Goal: Task Accomplishment & Management: Complete application form

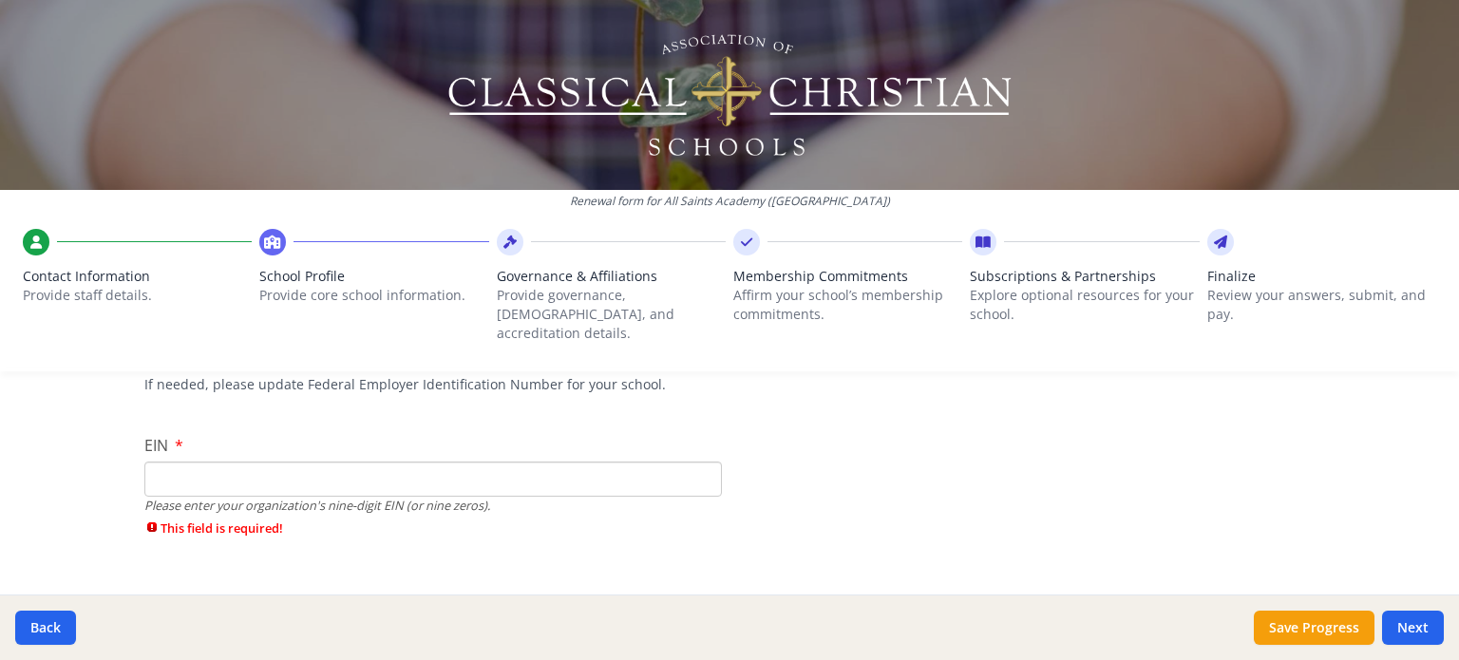
scroll to position [177, 0]
click at [278, 460] on input "EIN" at bounding box center [432, 477] width 577 height 35
type input "[US_EMPLOYER_IDENTIFICATION_NUMBER]"
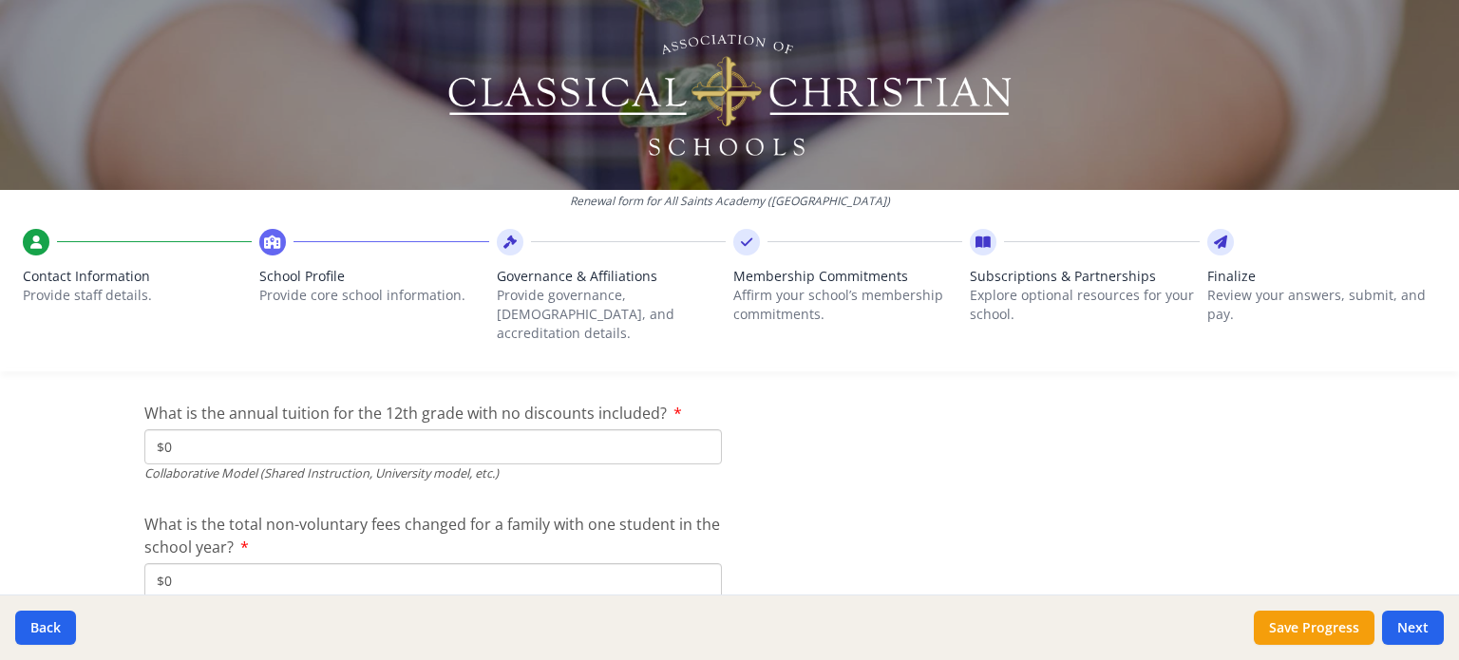
scroll to position [6432, 0]
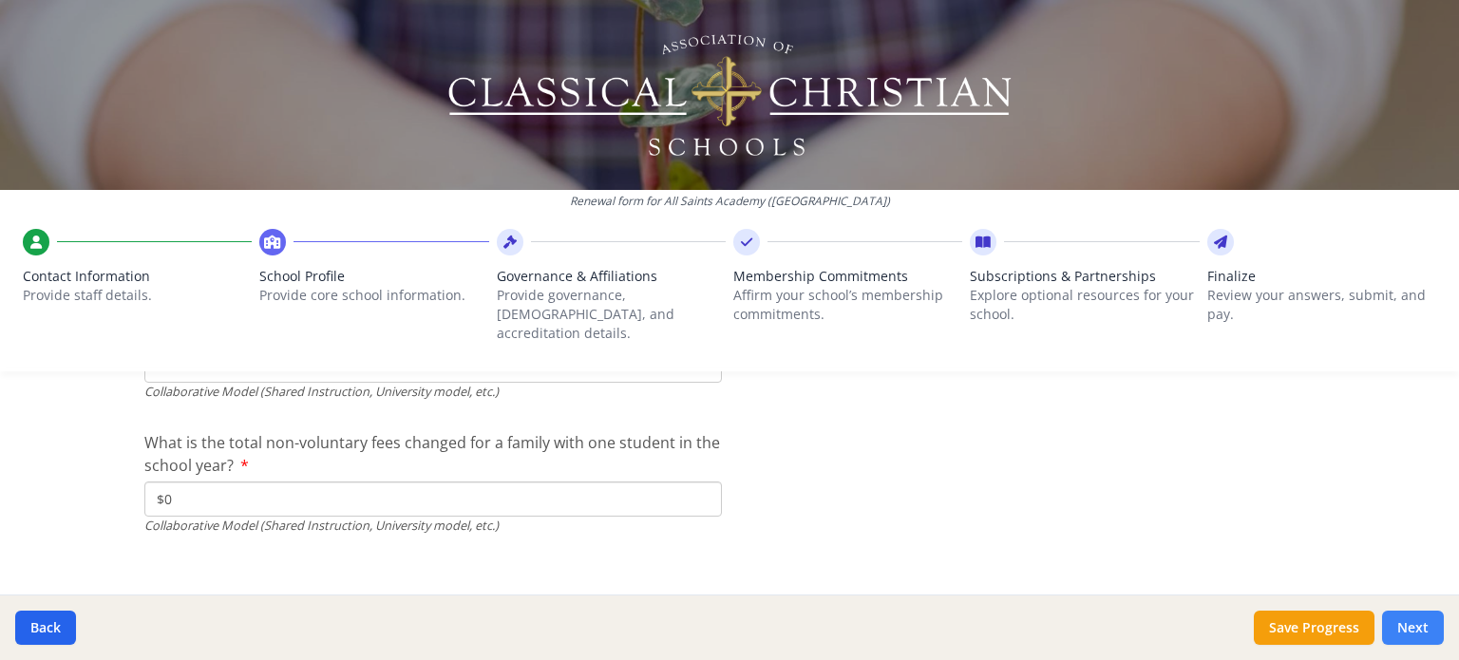
click at [1421, 634] on button "Next" at bounding box center [1413, 628] width 62 height 34
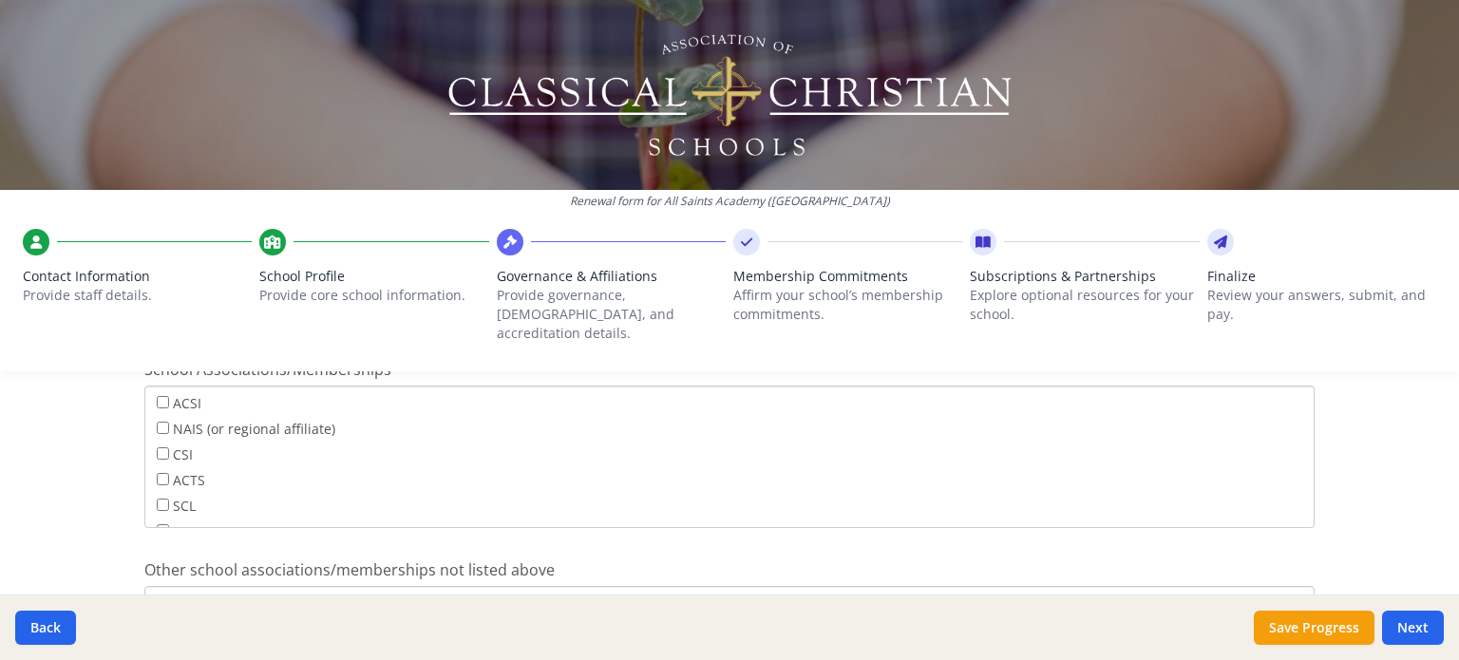
scroll to position [1332, 0]
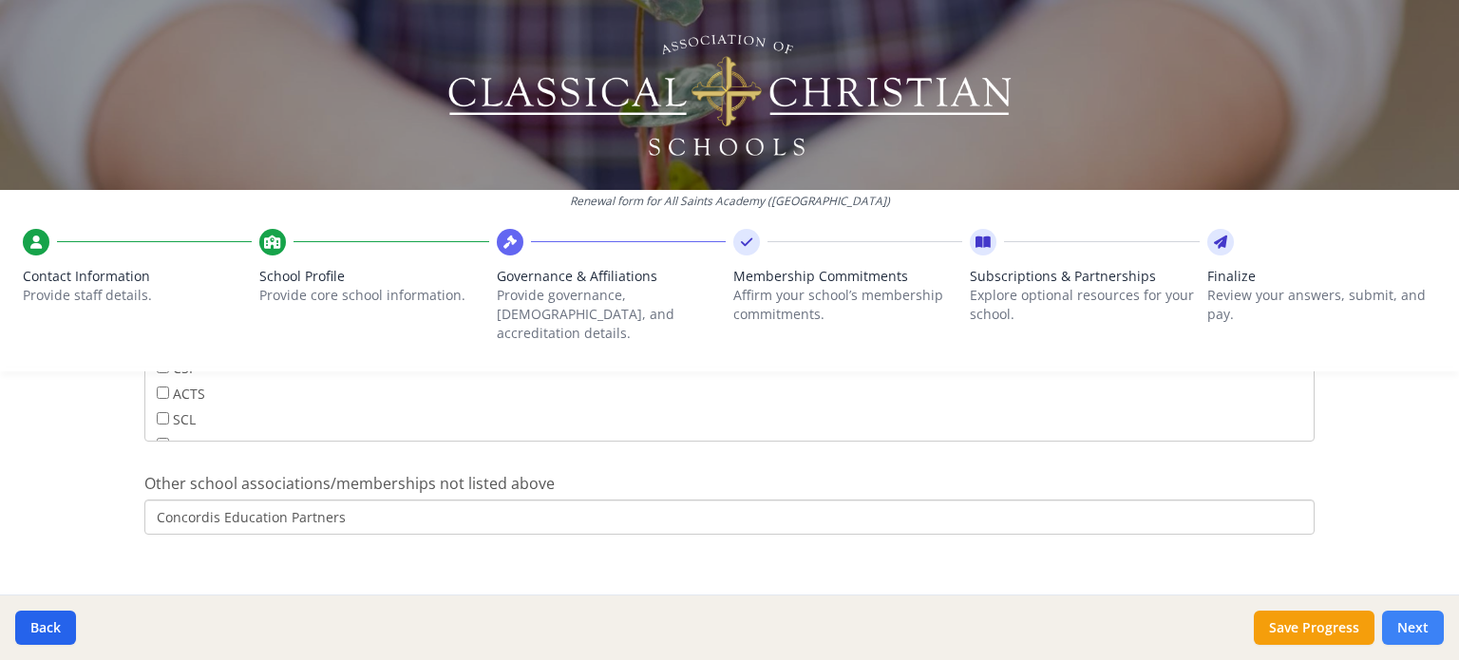
click at [1408, 628] on button "Next" at bounding box center [1413, 628] width 62 height 34
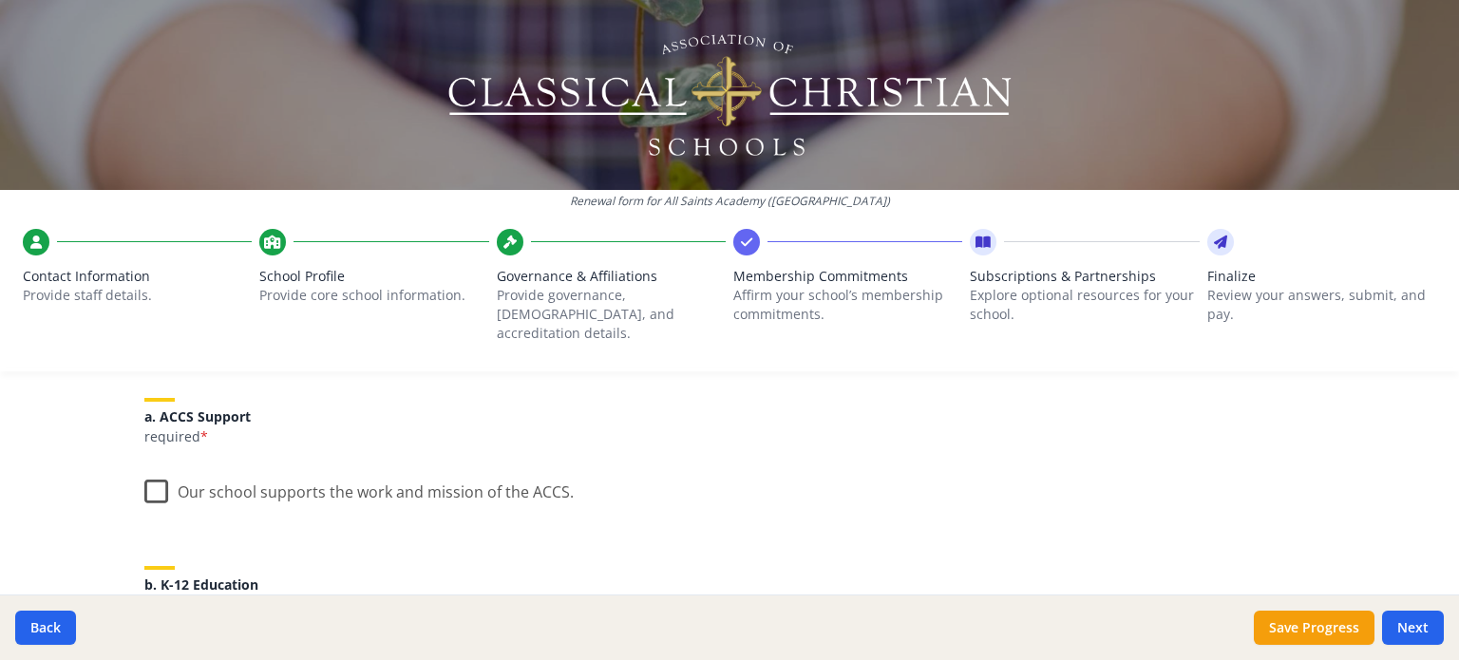
scroll to position [245, 0]
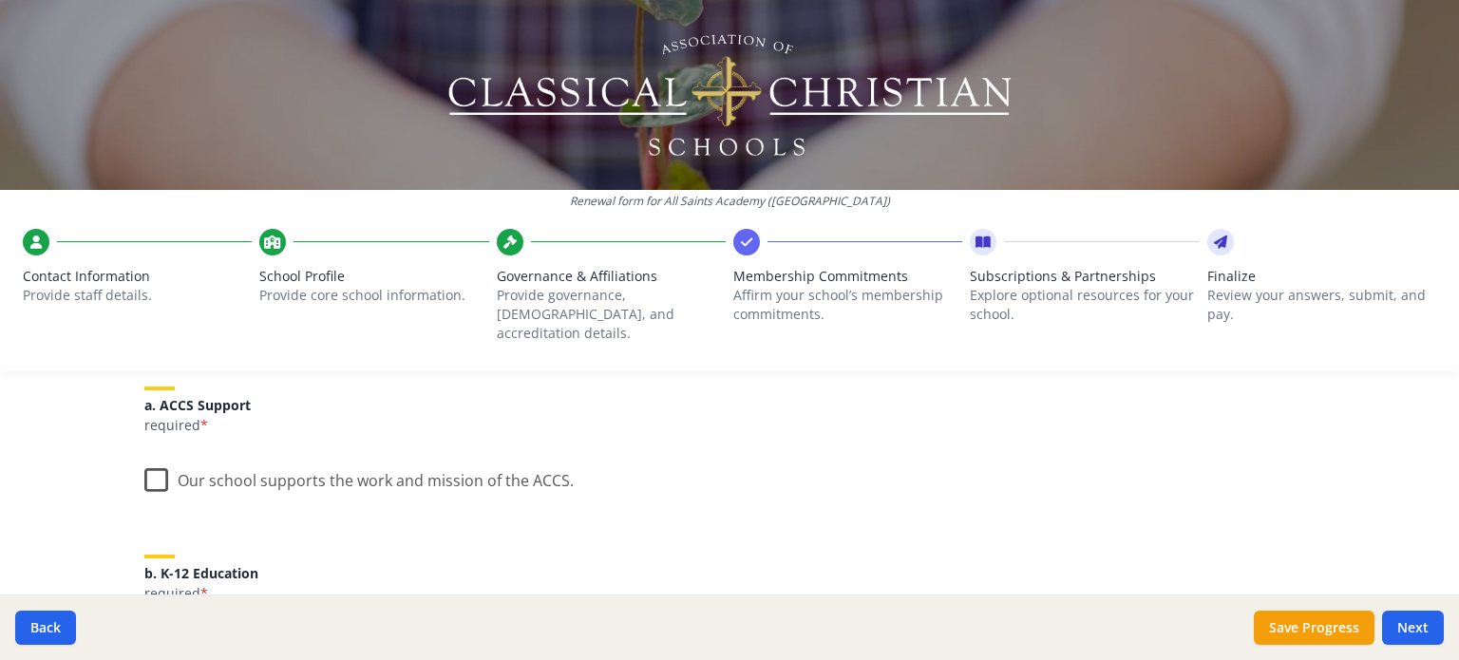
click at [144, 457] on label "Our school supports the work and mission of the ACCS." at bounding box center [358, 476] width 429 height 41
click at [0, 0] on input "Our school supports the work and mission of the ACCS." at bounding box center [0, 0] width 0 height 0
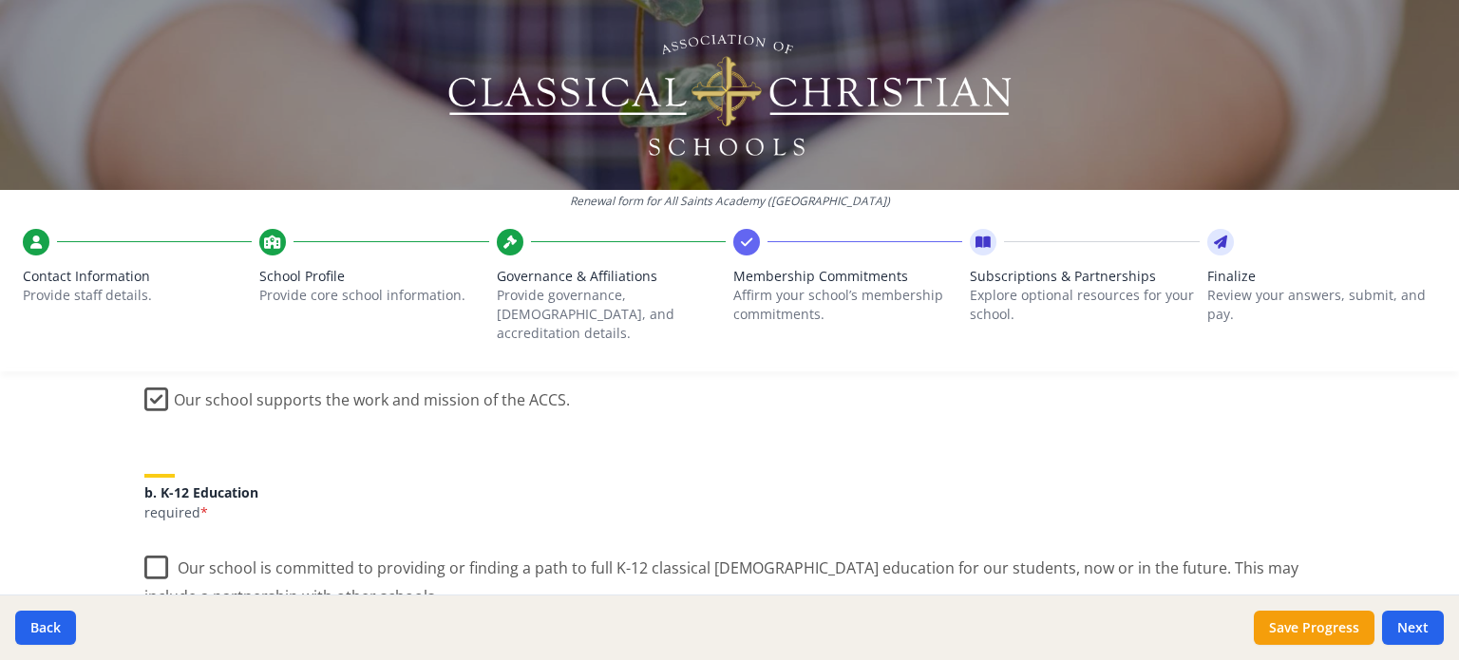
scroll to position [387, 0]
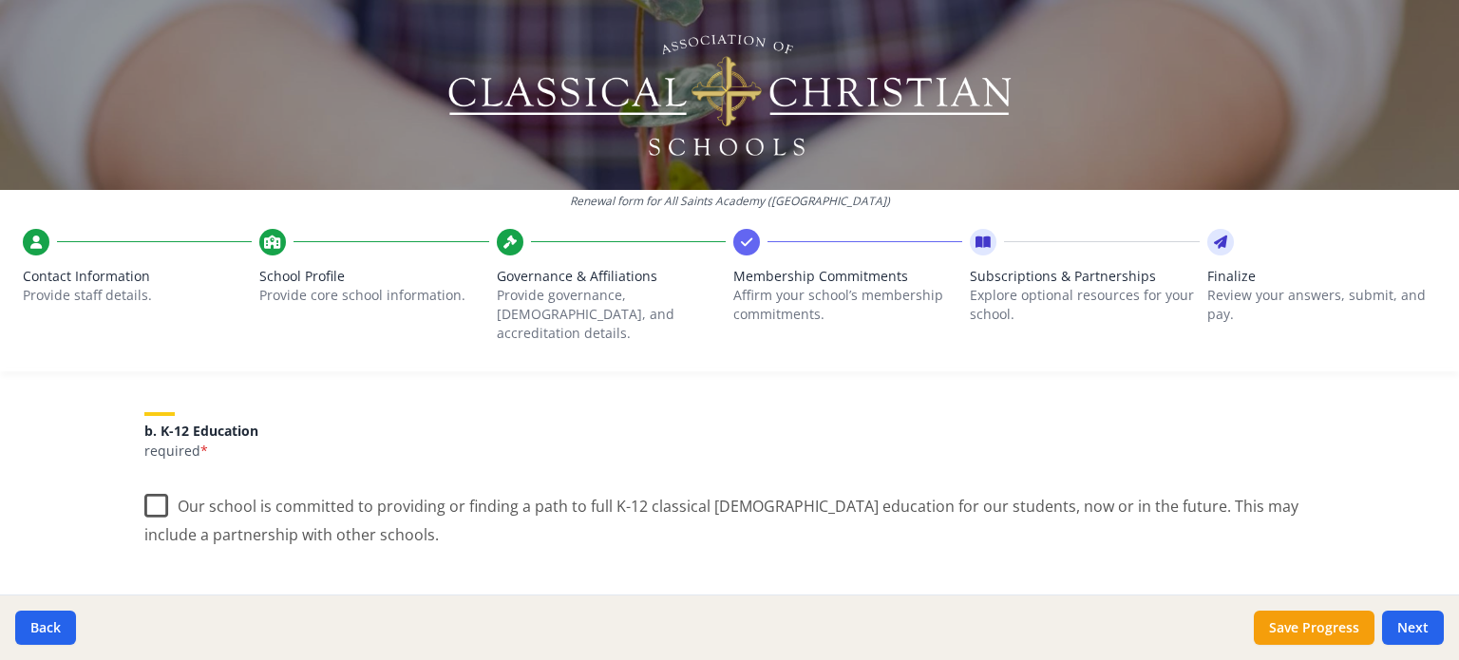
click at [152, 487] on label "Our school is committed to providing or finding a path to full K-12 classical […" at bounding box center [729, 514] width 1170 height 64
click at [0, 0] on input "Our school is committed to providing or finding a path to full K-12 classical […" at bounding box center [0, 0] width 0 height 0
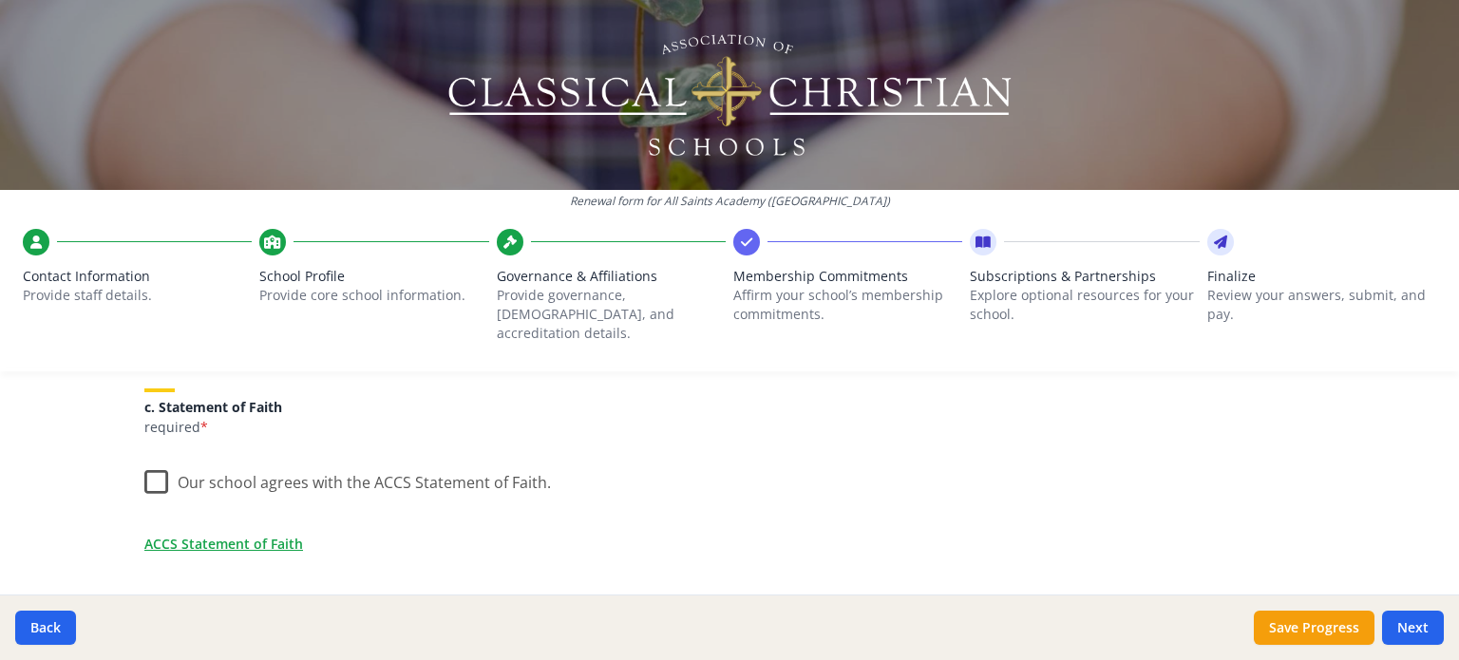
scroll to position [612, 0]
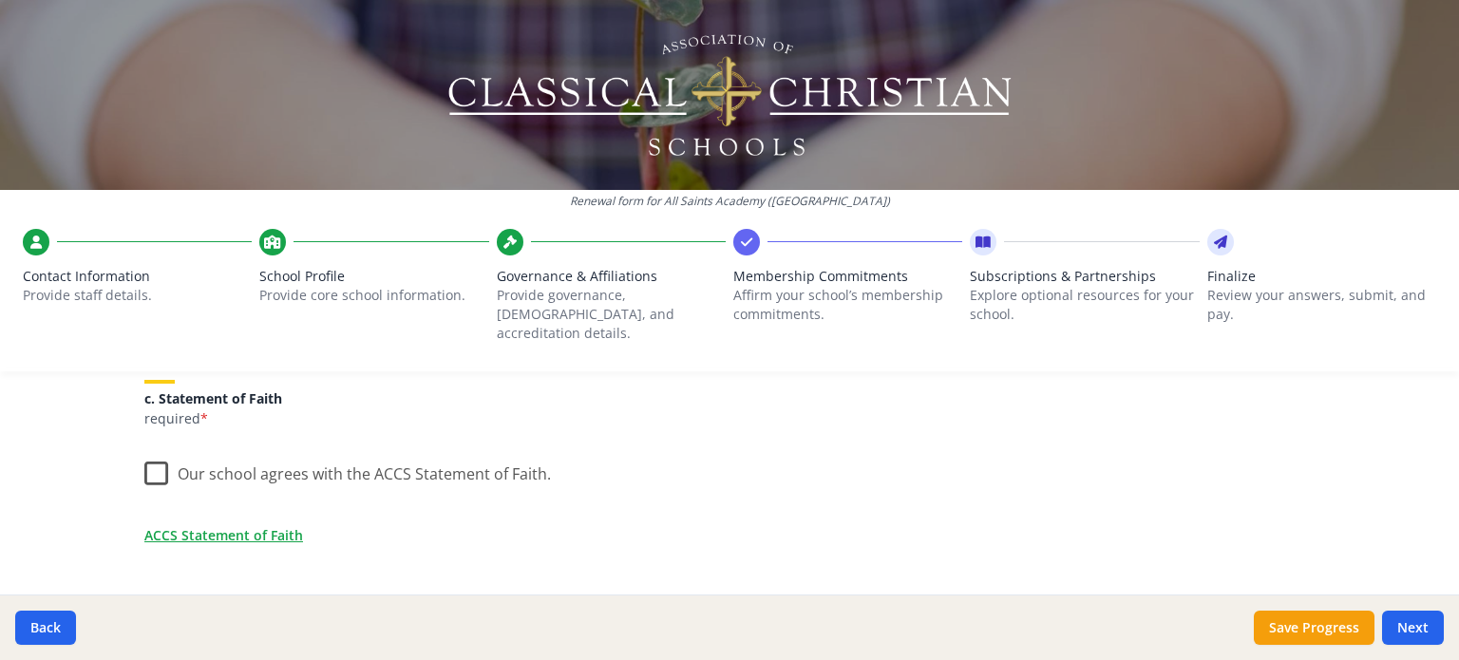
click at [144, 459] on label "Our school agrees with the ACCS Statement of Faith." at bounding box center [347, 469] width 406 height 41
click at [0, 0] on input "Our school agrees with the ACCS Statement of Faith." at bounding box center [0, 0] width 0 height 0
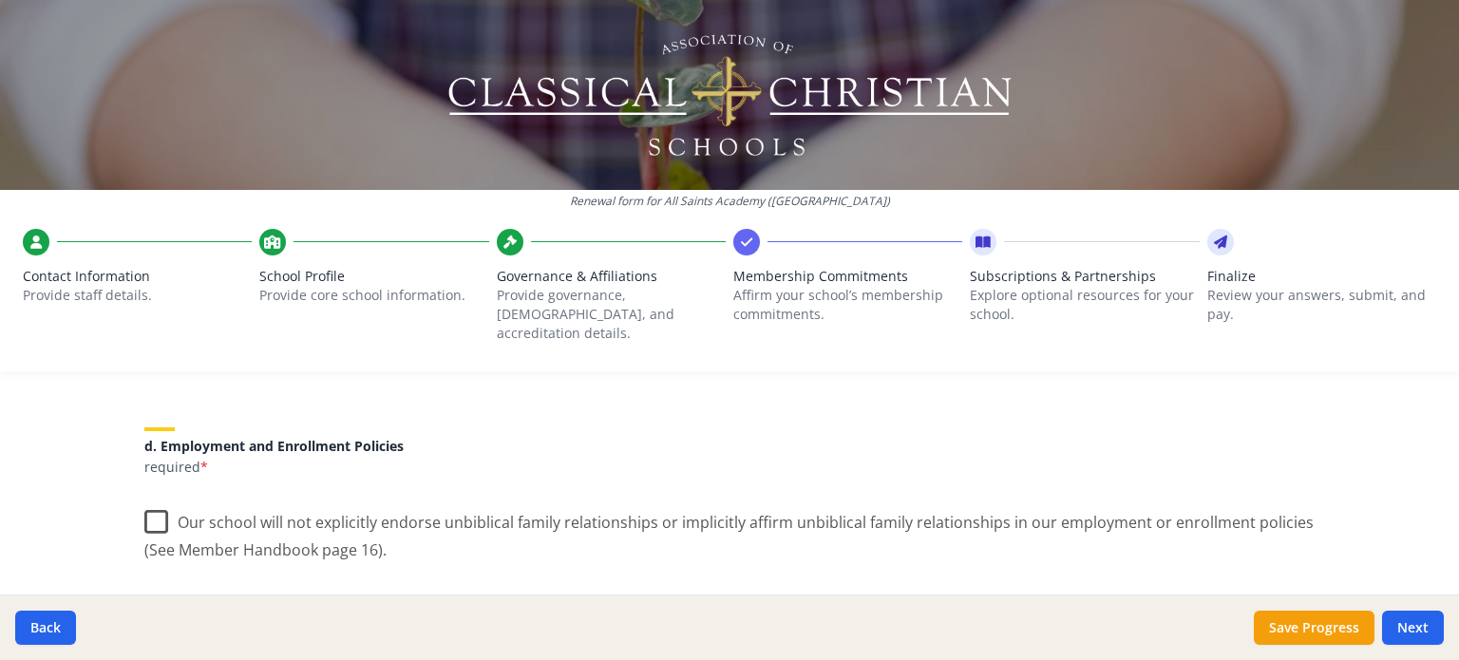
scroll to position [807, 0]
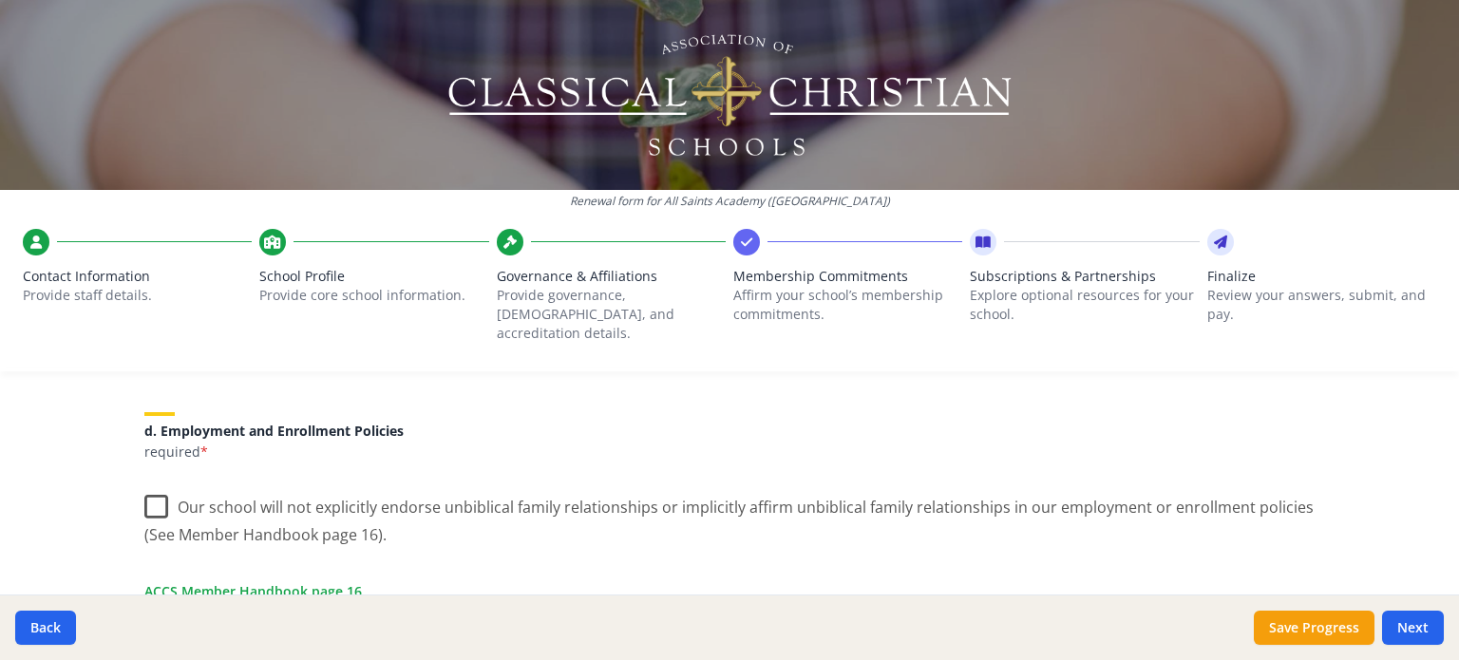
click at [150, 489] on label "Our school will not explicitly endorse unbiblical family relationships or impli…" at bounding box center [729, 514] width 1170 height 64
click at [0, 0] on input "Our school will not explicitly endorse unbiblical family relationships or impli…" at bounding box center [0, 0] width 0 height 0
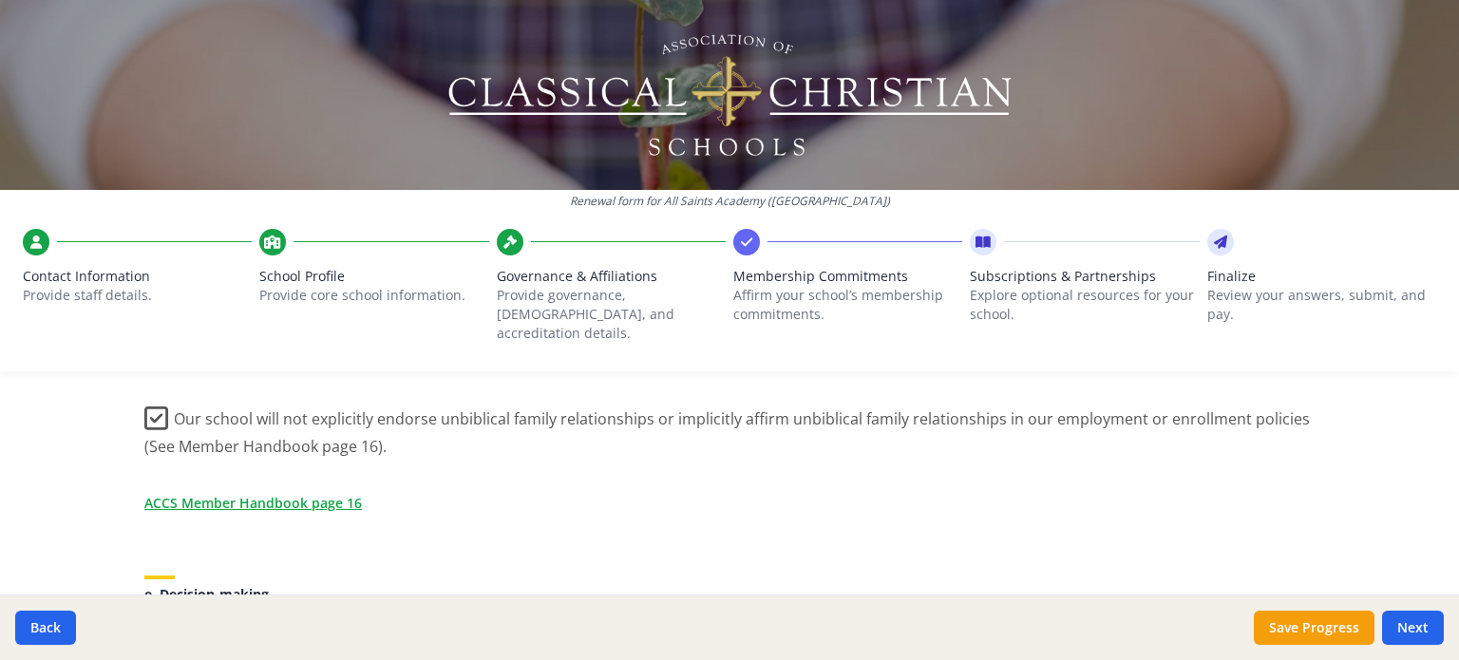
scroll to position [895, 0]
click at [312, 494] on link "ACCS Member Handbook page 16" at bounding box center [256, 504] width 217 height 20
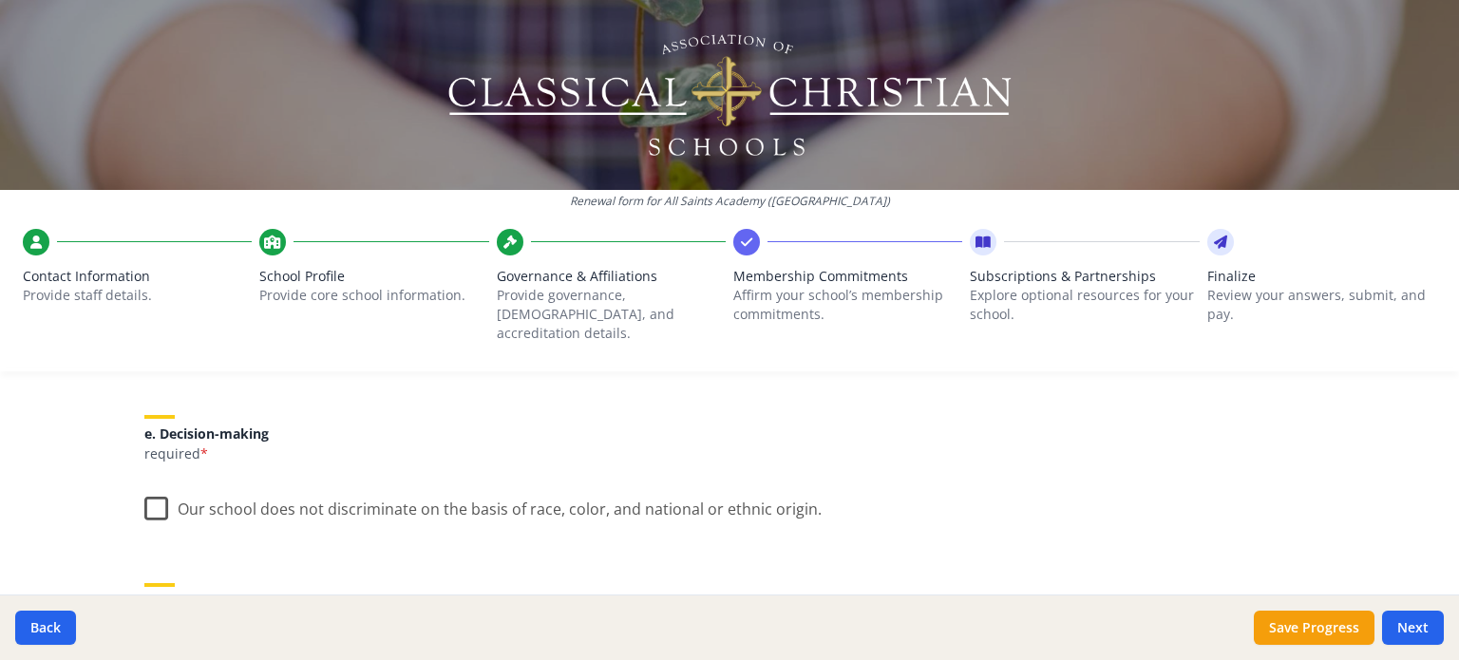
scroll to position [1058, 0]
click at [152, 491] on label "Our school does not discriminate on the basis of race, color, and national or e…" at bounding box center [482, 502] width 677 height 41
click at [0, 0] on input "Our school does not discriminate on the basis of race, color, and national or e…" at bounding box center [0, 0] width 0 height 0
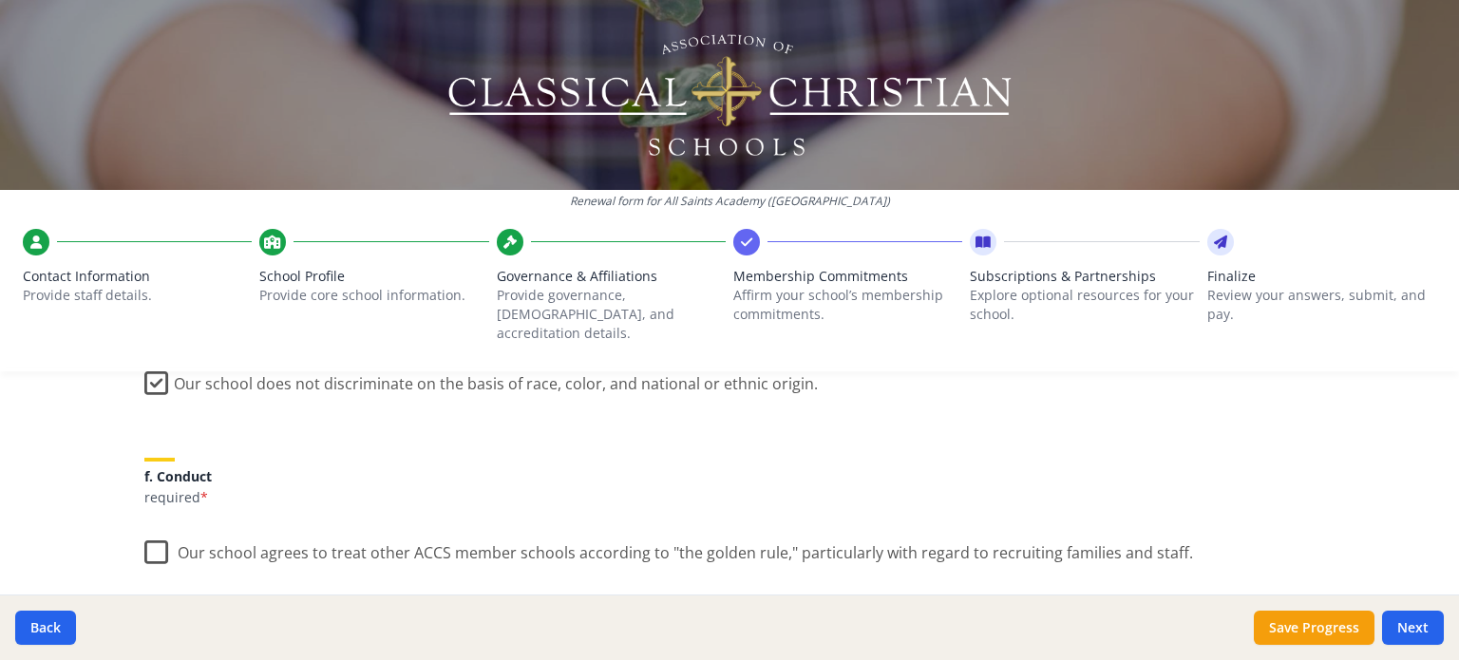
scroll to position [1193, 0]
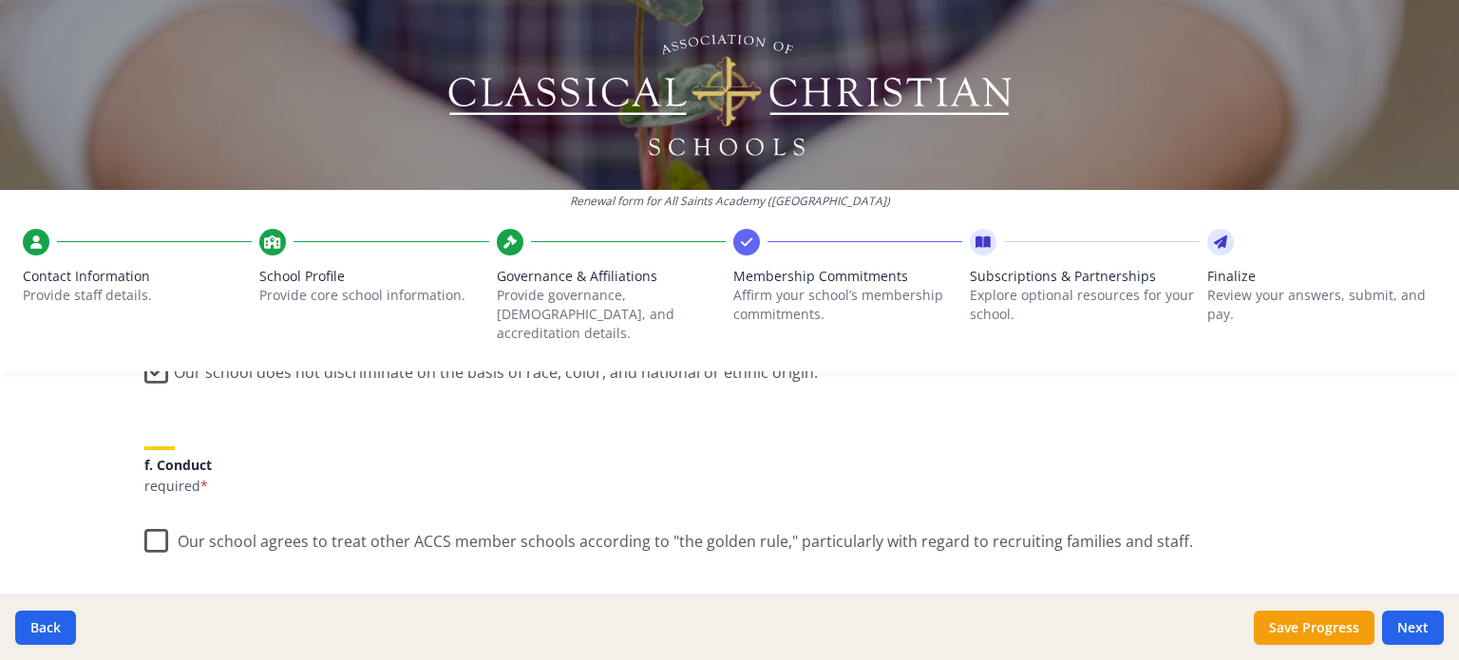
click at [151, 523] on label "Our school agrees to treat other ACCS member schools according to "the golden r…" at bounding box center [668, 537] width 1049 height 41
click at [0, 0] on input "Our school agrees to treat other ACCS member schools according to "the golden r…" at bounding box center [0, 0] width 0 height 0
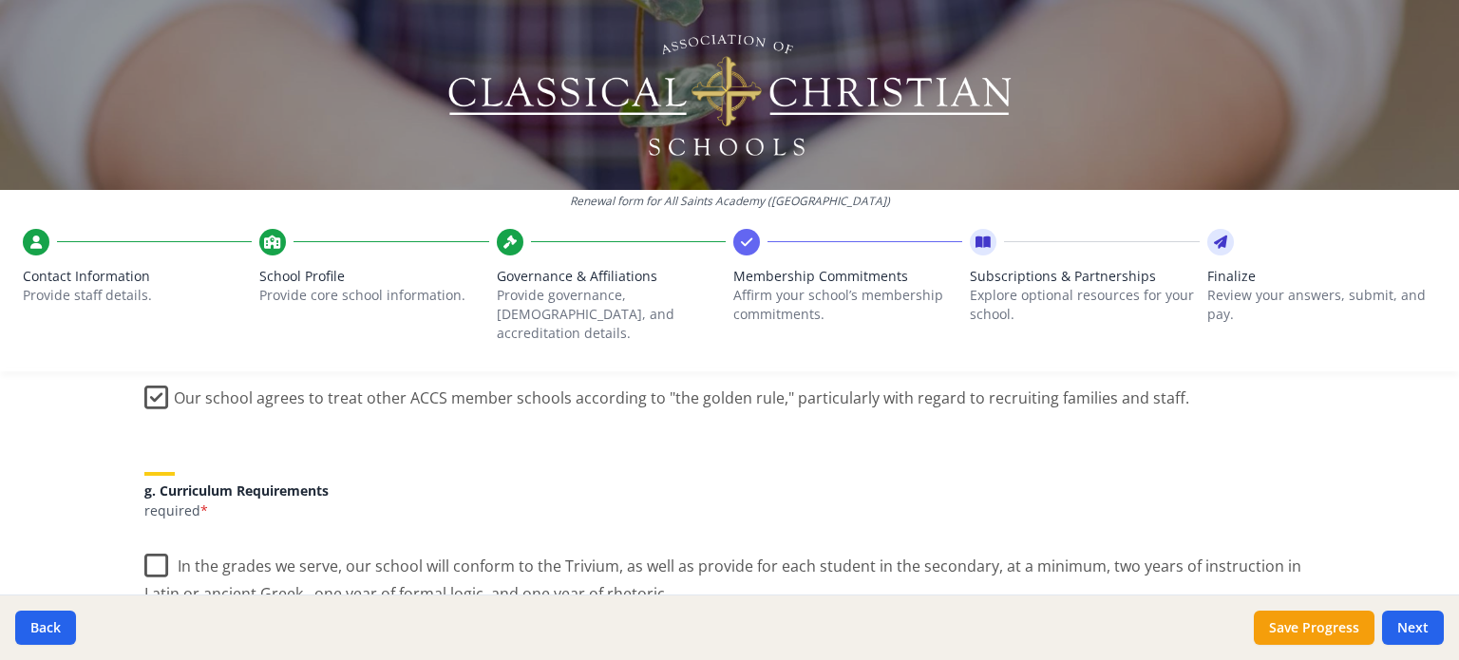
scroll to position [1337, 0]
click at [153, 552] on label "In the grades we serve, our school will conform to the Trivium, as well as prov…" at bounding box center [729, 572] width 1170 height 64
click at [0, 0] on input "In the grades we serve, our school will conform to the Trivium, as well as prov…" at bounding box center [0, 0] width 0 height 0
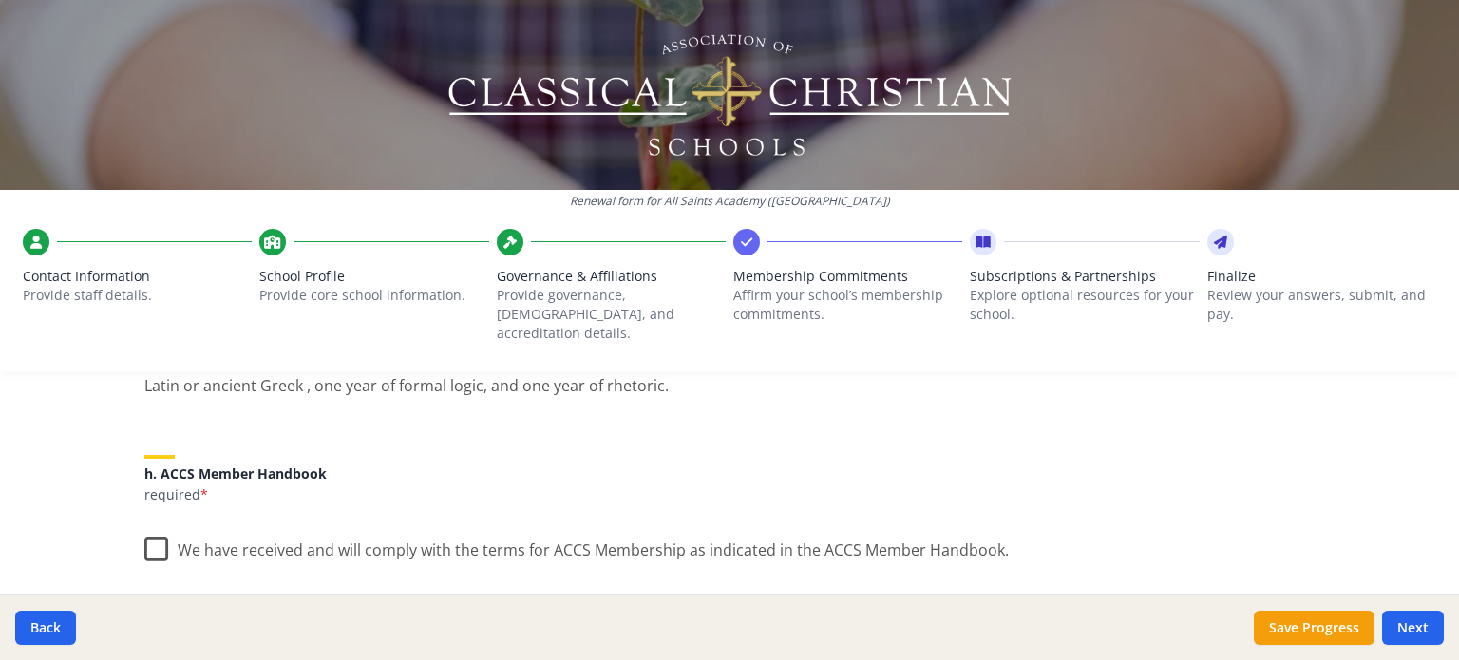
scroll to position [1546, 0]
click at [145, 527] on label "We have received and will comply with the terms for ACCS Membership as indicate…" at bounding box center [576, 543] width 864 height 41
click at [0, 0] on input "We have received and will comply with the terms for ACCS Membership as indicate…" at bounding box center [0, 0] width 0 height 0
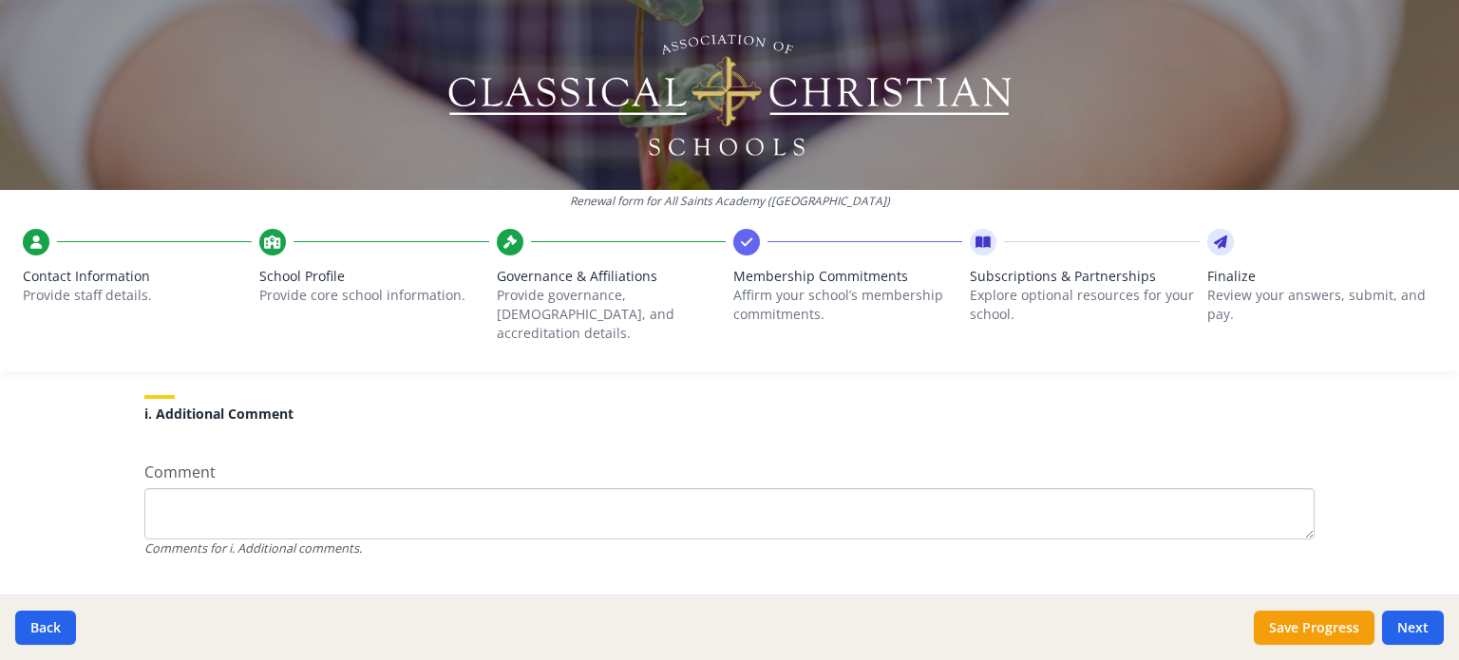
scroll to position [1857, 0]
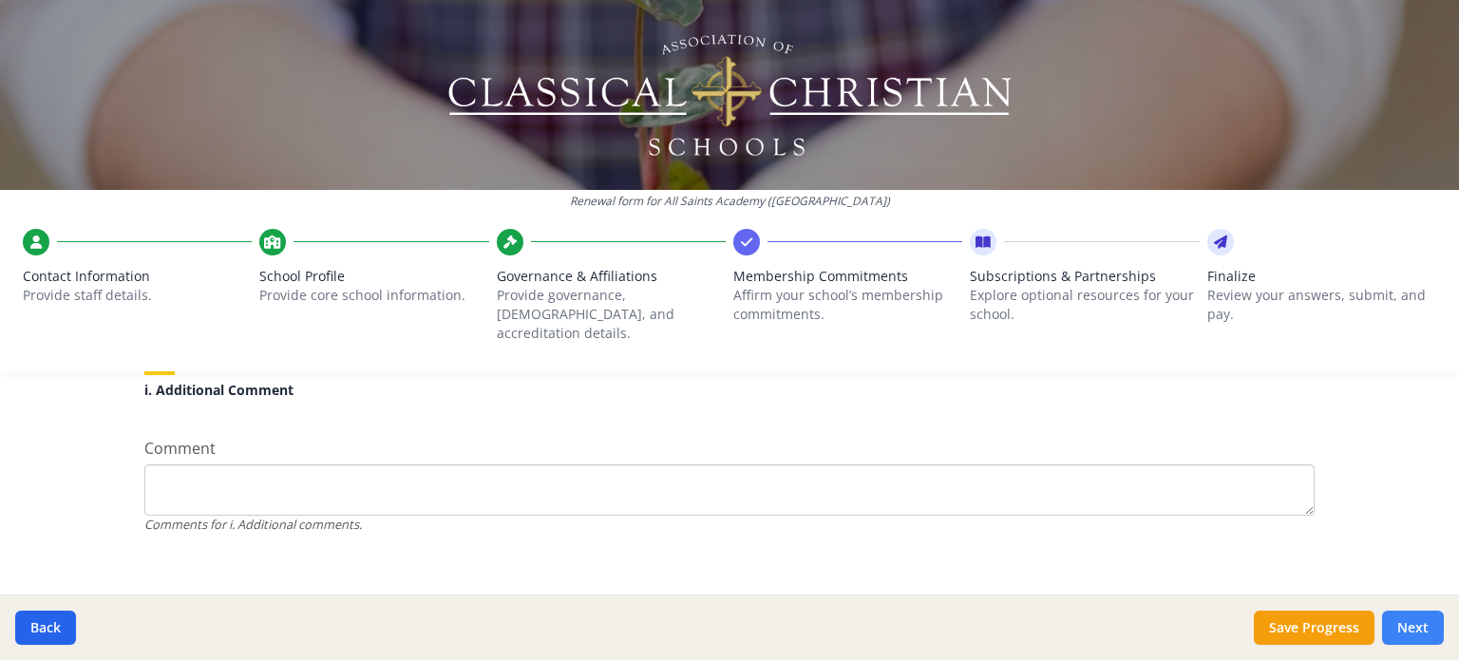
click at [1443, 623] on button "Next" at bounding box center [1413, 628] width 62 height 34
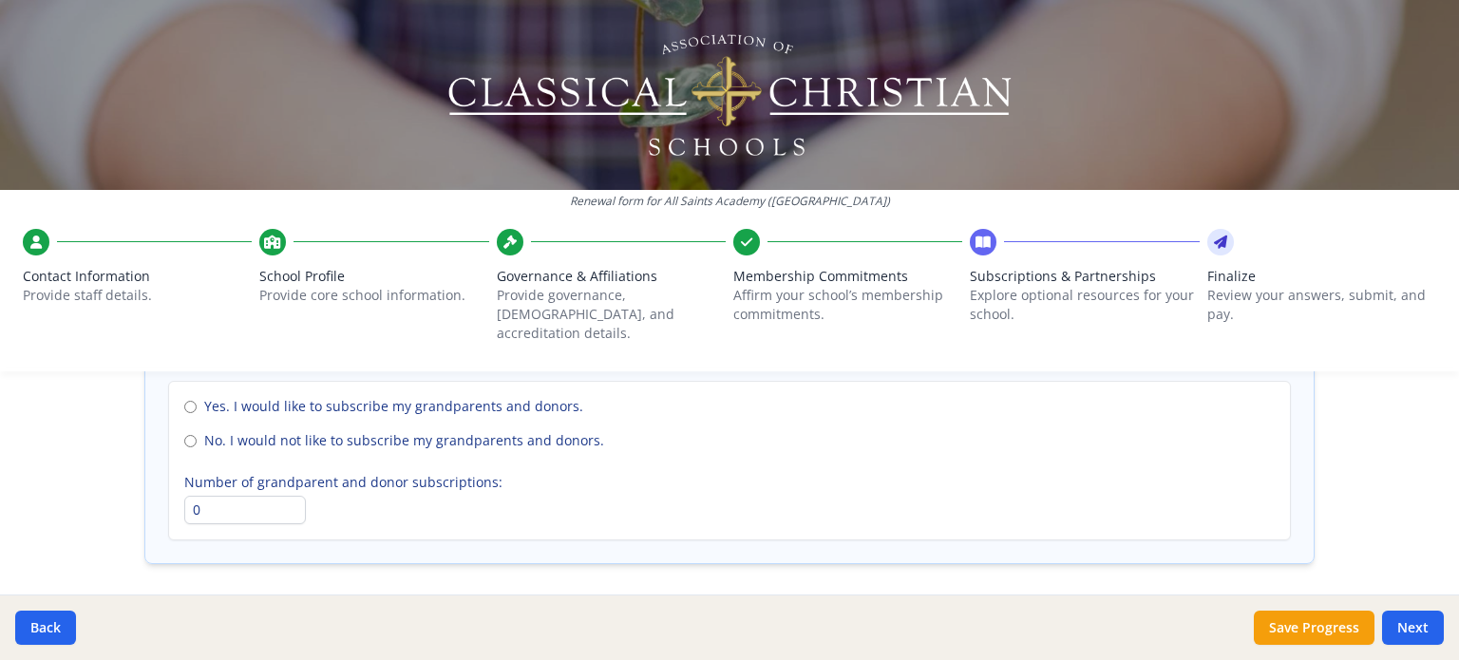
scroll to position [1461, 0]
click at [184, 432] on input "No. I would not like to subscribe my grandparents and donors." at bounding box center [190, 438] width 12 height 12
radio input "true"
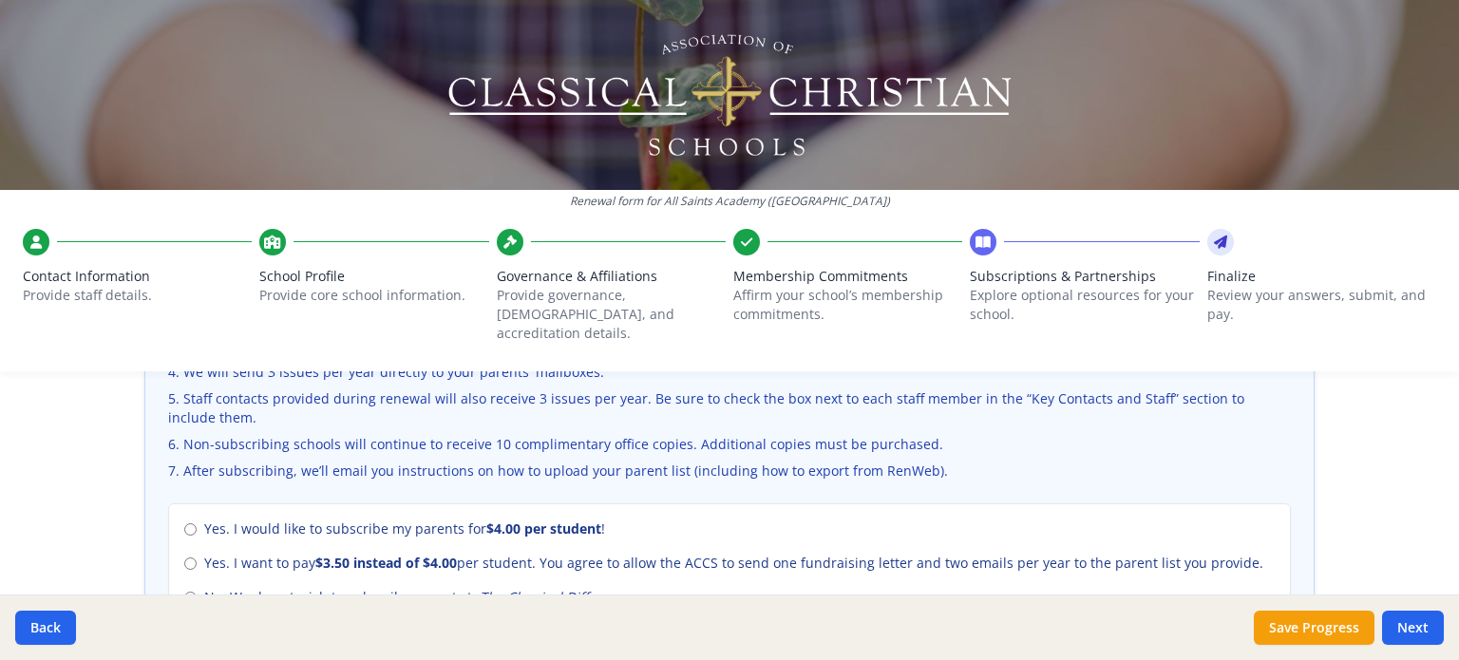
scroll to position [763, 0]
click at [185, 593] on input "No. We do not wish to subscribe parents to The Classical Difference ." at bounding box center [190, 599] width 12 height 12
radio input "true"
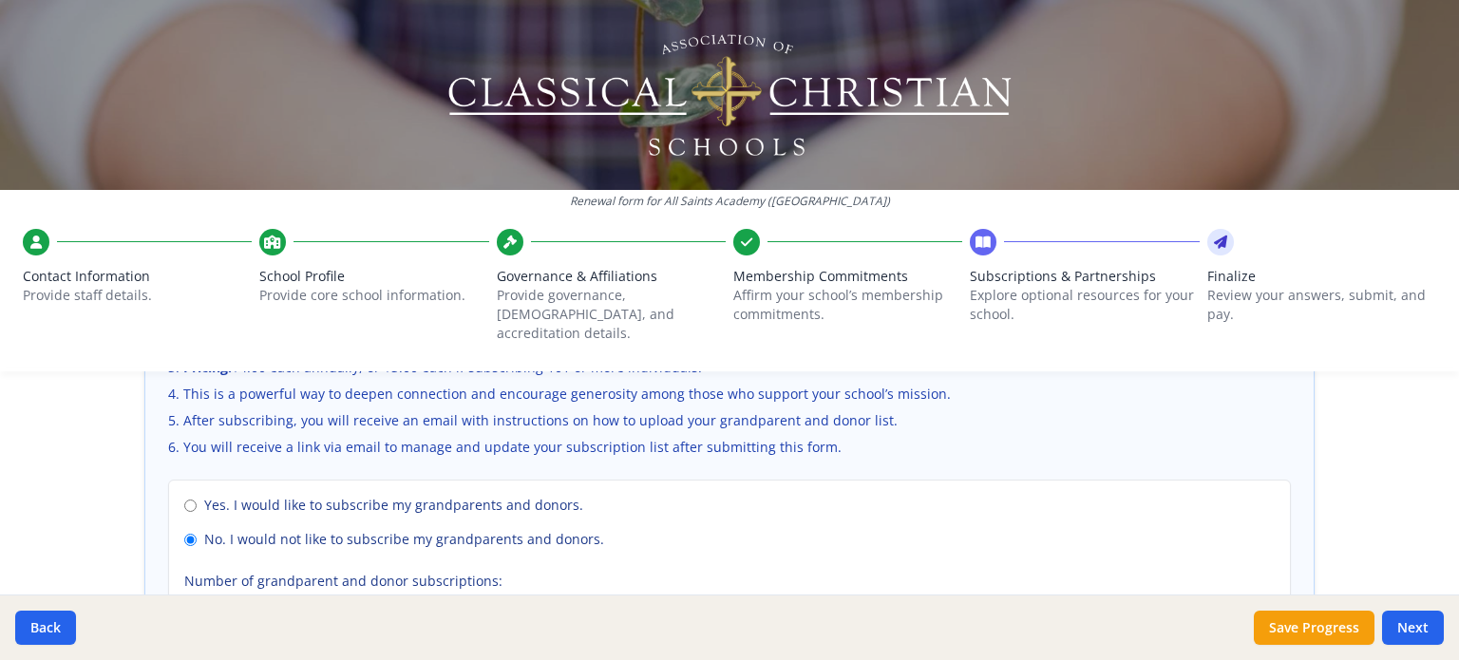
scroll to position [1507, 0]
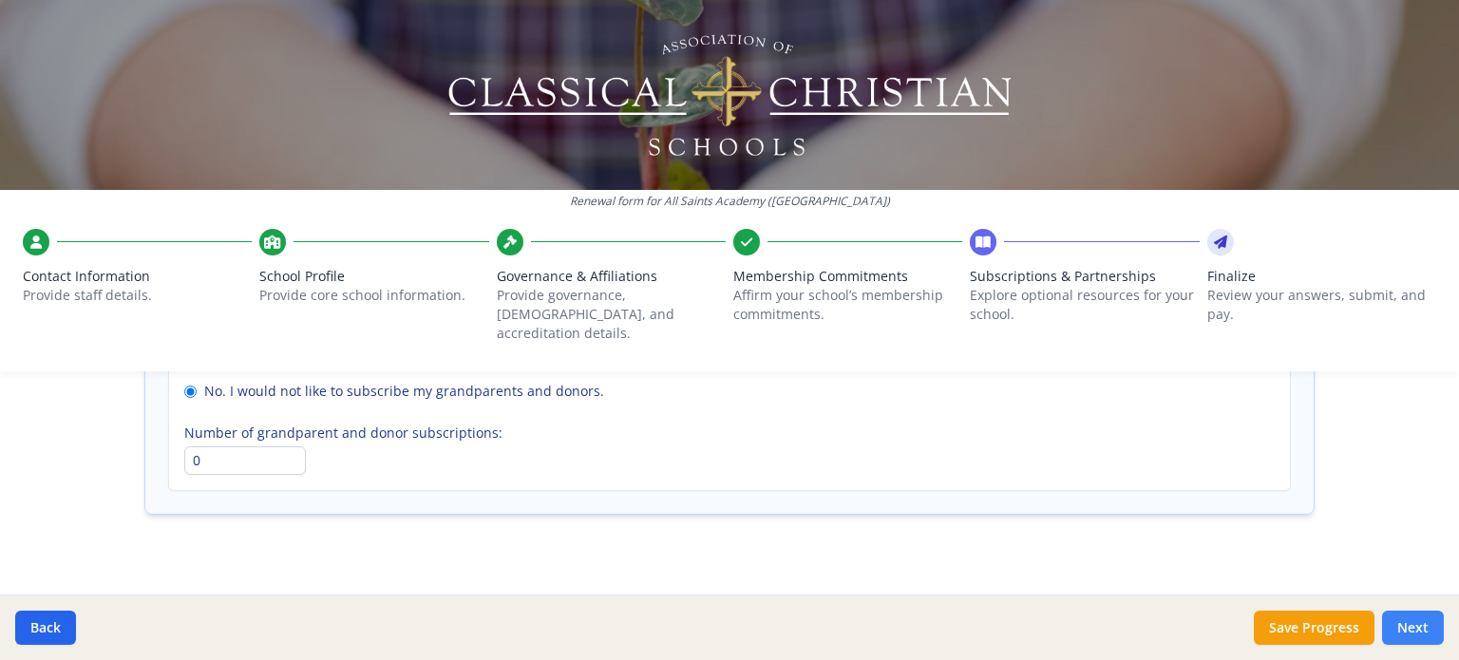
click at [1407, 616] on button "Next" at bounding box center [1413, 628] width 62 height 34
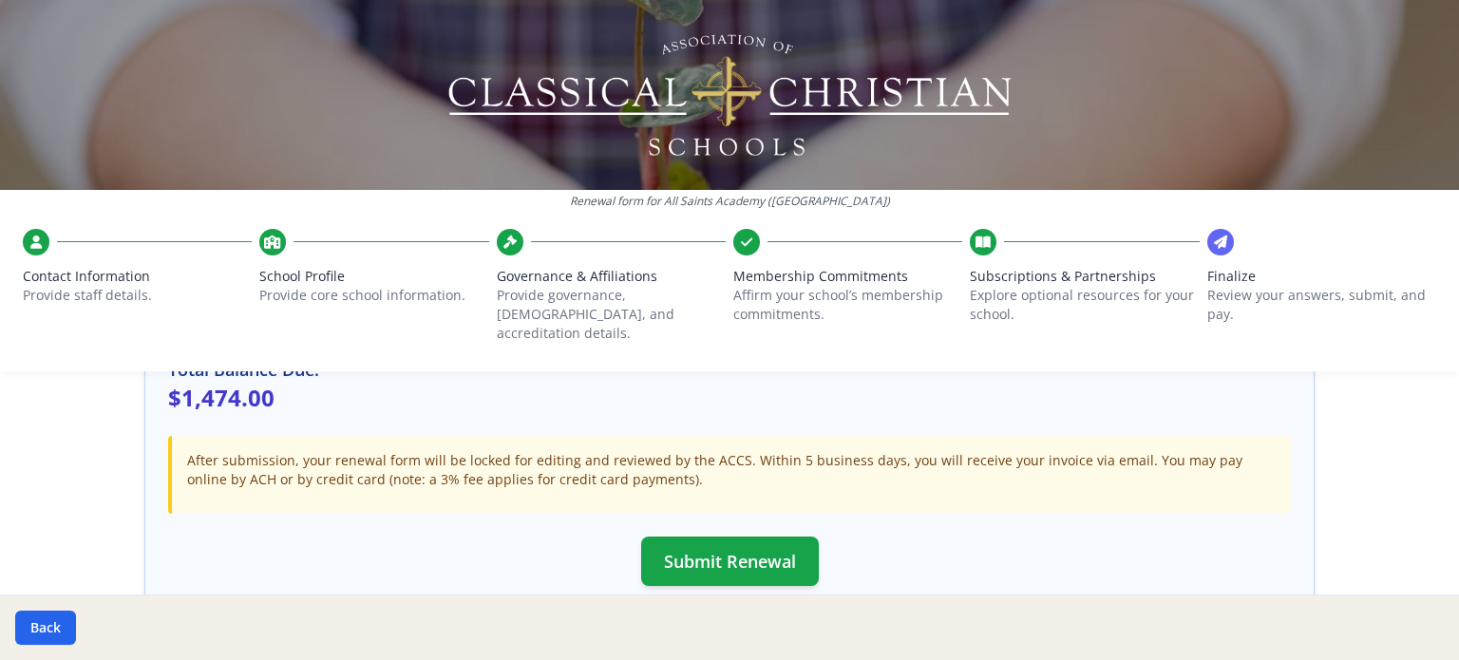
scroll to position [614, 0]
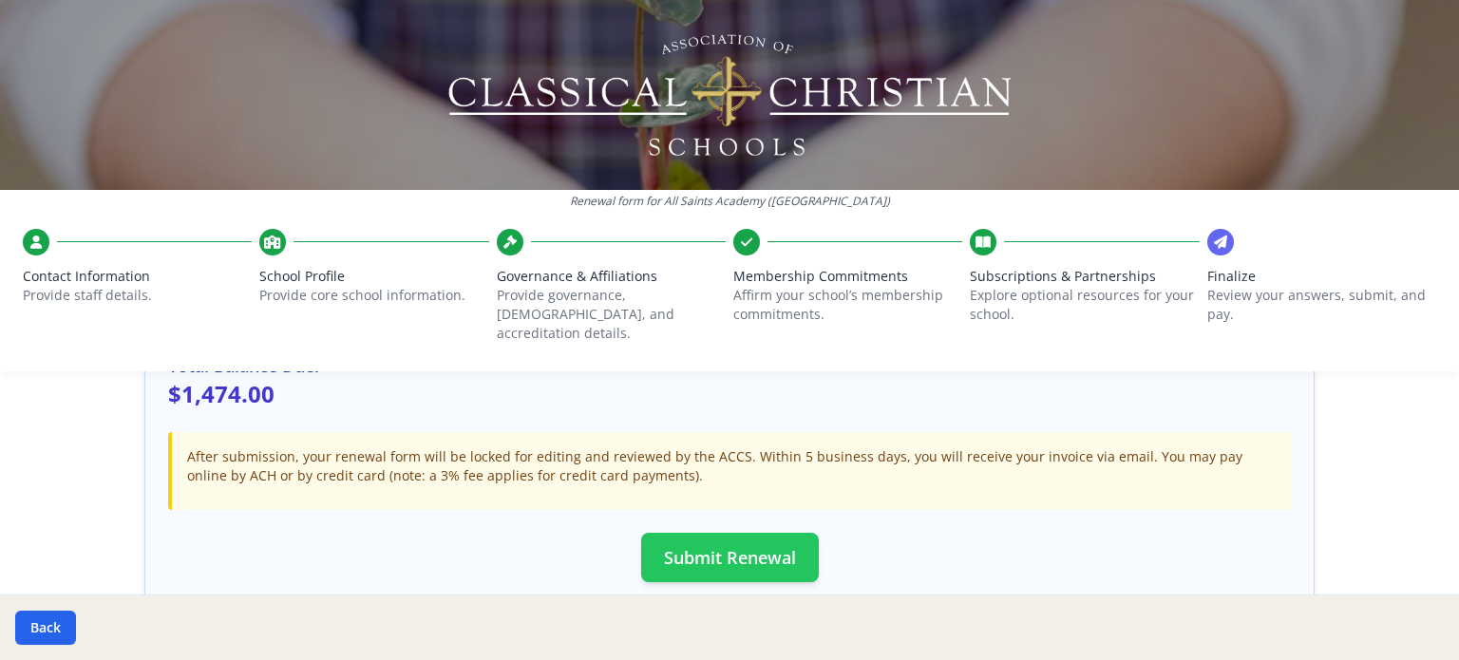
click at [768, 533] on button "Submit Renewal" at bounding box center [730, 557] width 178 height 49
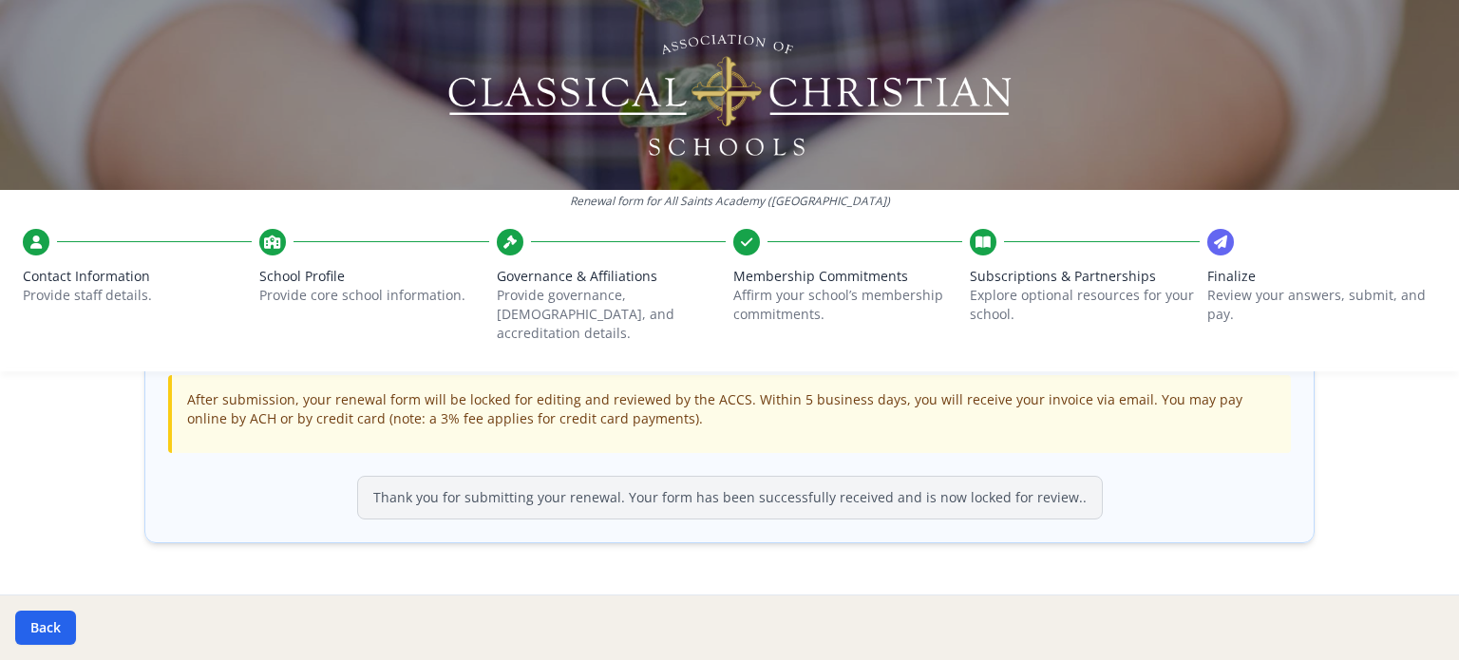
scroll to position [613, 0]
